Goal: Task Accomplishment & Management: Use online tool/utility

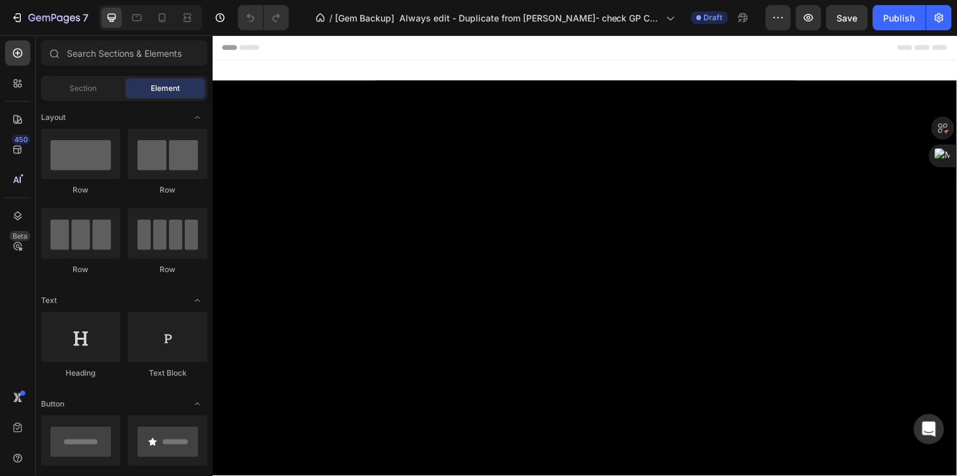
click at [362, 59] on div "Header" at bounding box center [590, 47] width 737 height 25
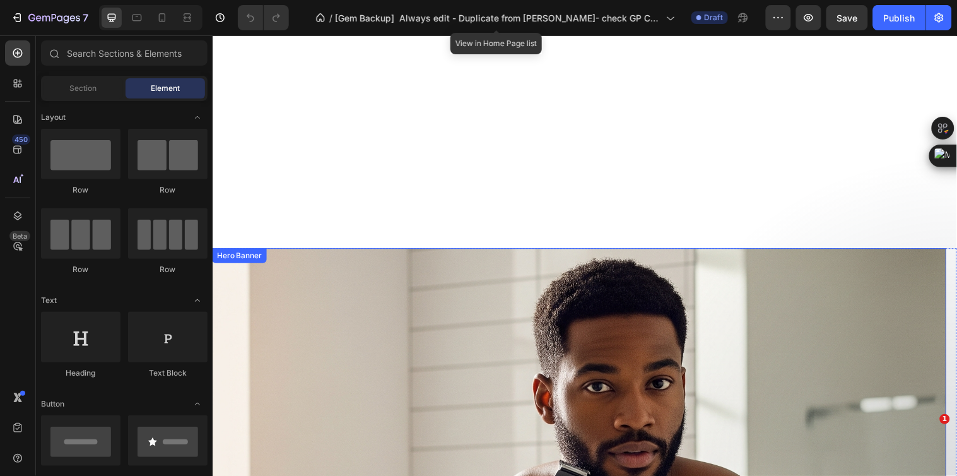
scroll to position [771, 0]
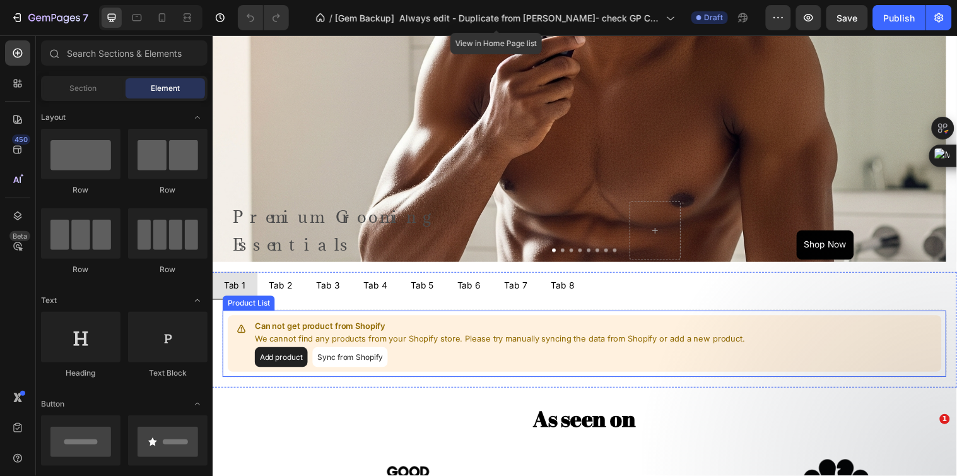
click at [361, 360] on button "Sync from Shopify" at bounding box center [352, 362] width 76 height 20
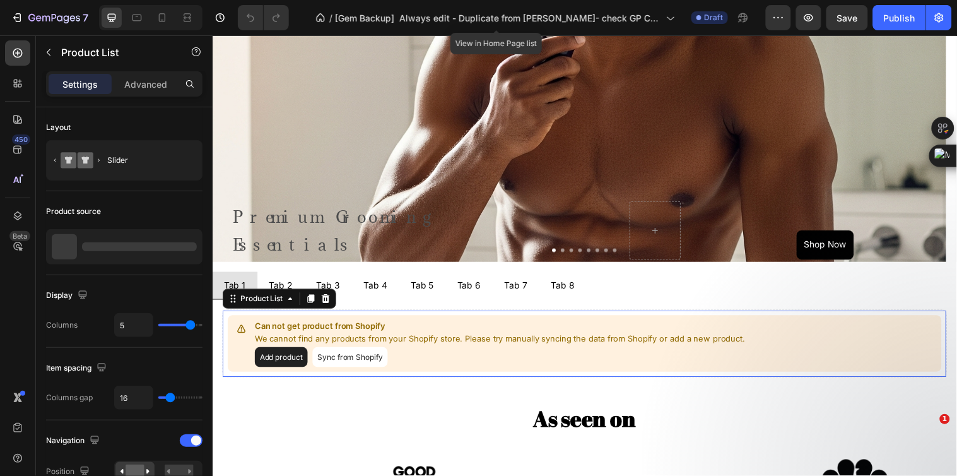
click at [393, 333] on p "Can not get product from Shopify" at bounding box center [506, 330] width 501 height 13
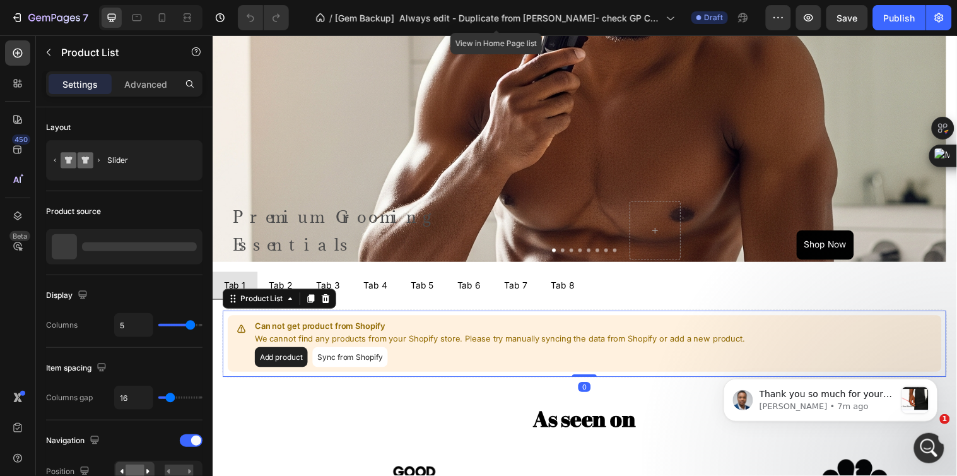
scroll to position [0, 0]
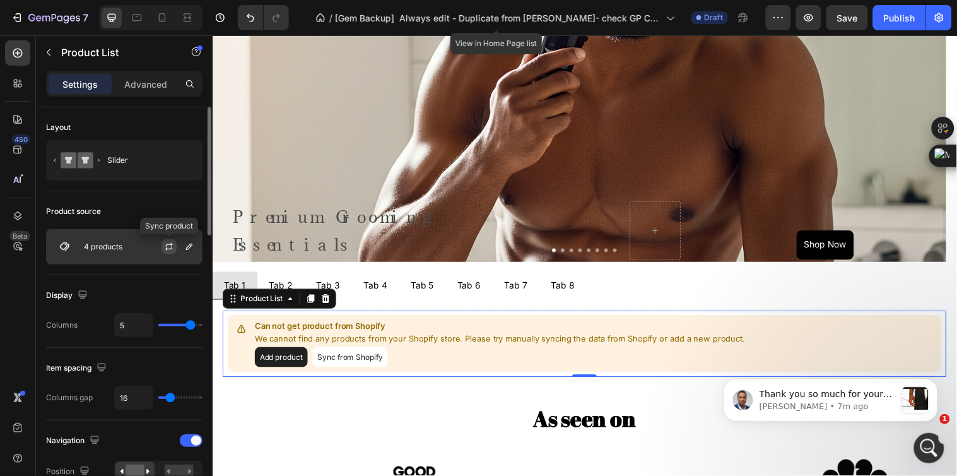
click at [171, 247] on icon "button" at bounding box center [169, 247] width 10 height 10
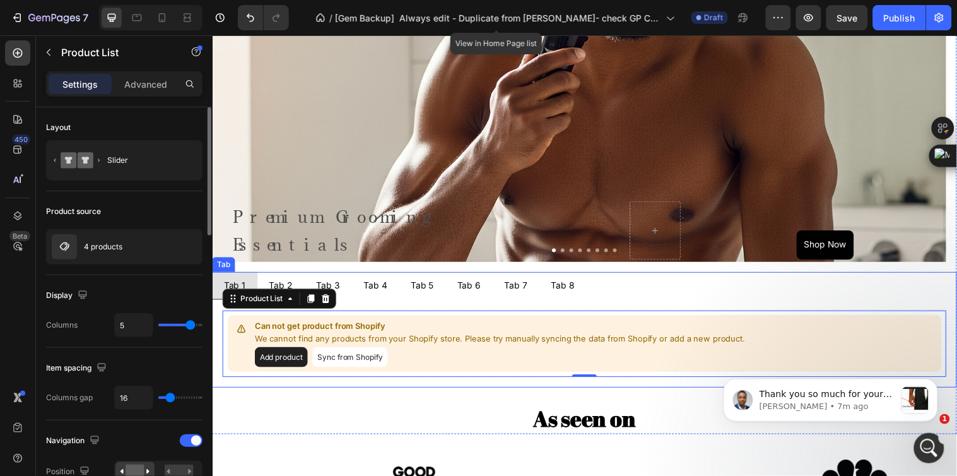
click at [285, 288] on div "Tab 2" at bounding box center [282, 289] width 28 height 18
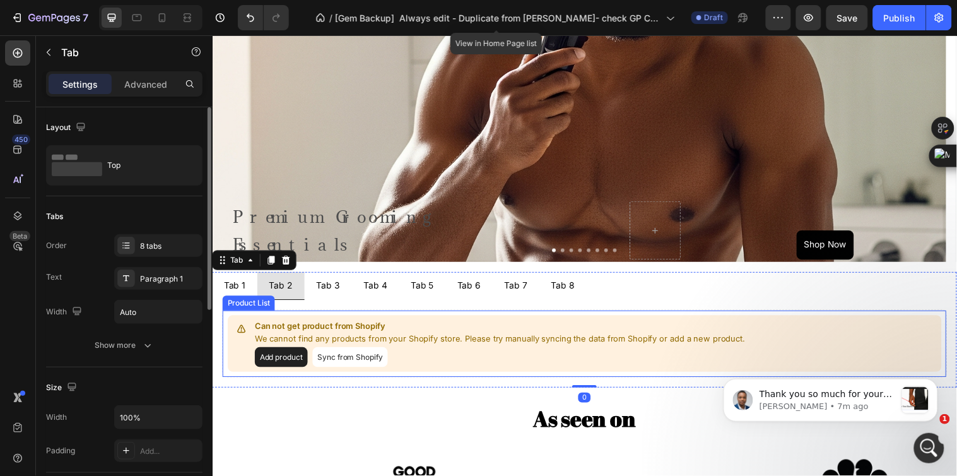
click at [381, 345] on p "We cannot find any products from your Shopify store. Please try manually syncin…" at bounding box center [506, 343] width 501 height 13
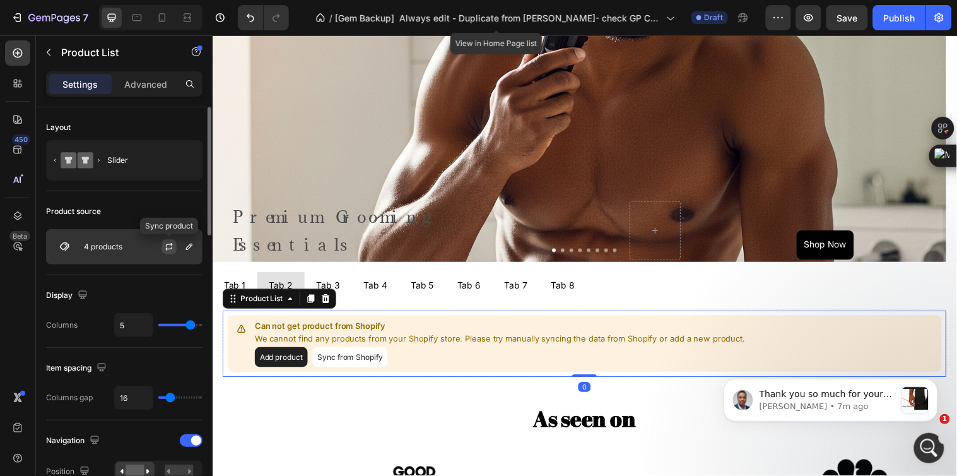
click at [165, 247] on icon "button" at bounding box center [169, 247] width 10 height 10
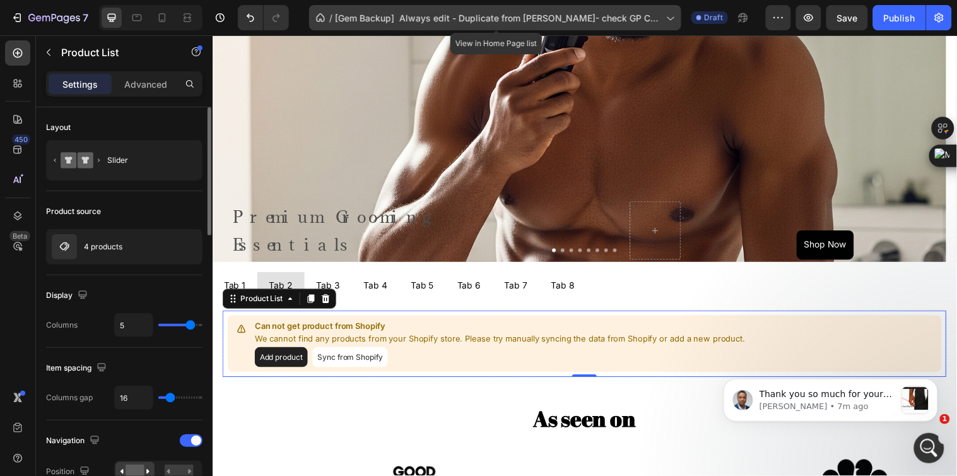
click at [524, 11] on span "[Gem Backup] Always edit - Duplicate from Tina- check GP Copy of Landing Page" at bounding box center [498, 17] width 326 height 13
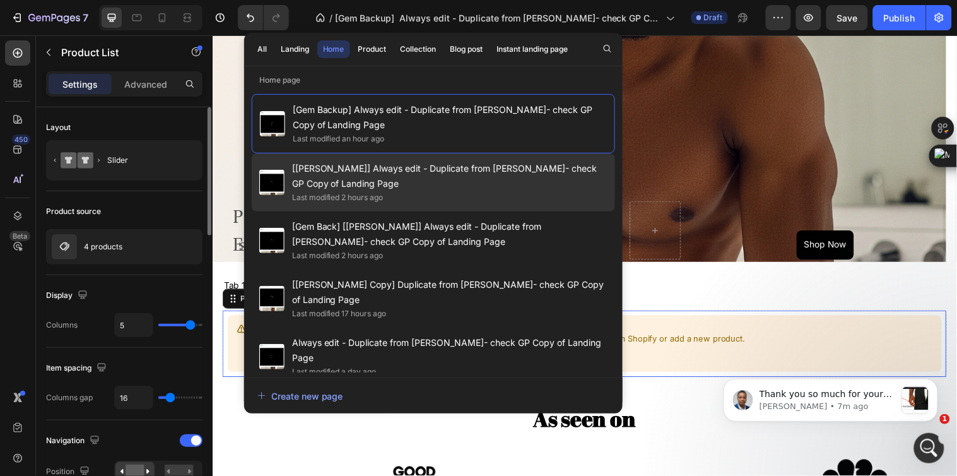
click at [456, 175] on span "[Tina GemPages] Always edit - Duplicate from Tina- check GP Copy of Landing Page" at bounding box center [450, 176] width 316 height 30
